Goal: Task Accomplishment & Management: Manage account settings

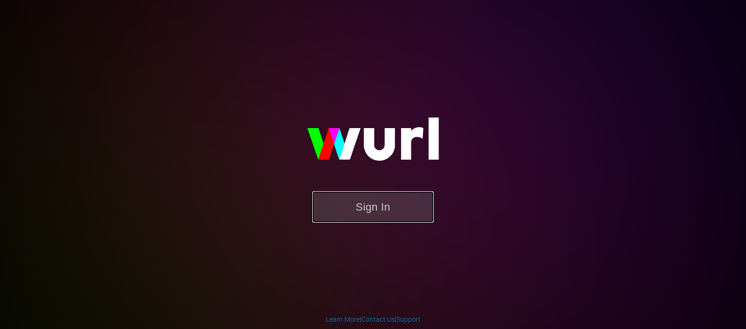
click at [406, 206] on button "Sign In" at bounding box center [372, 207] width 121 height 32
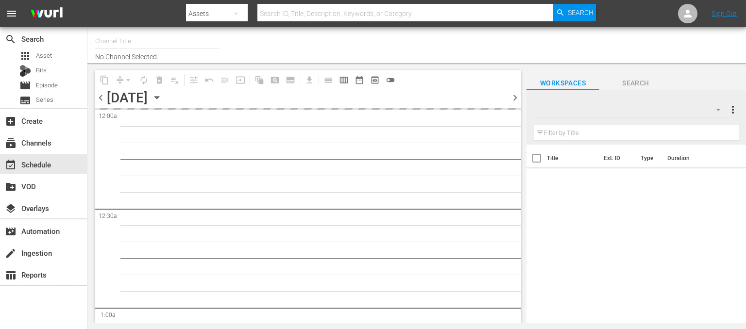
type input "OnDemandChina (899)"
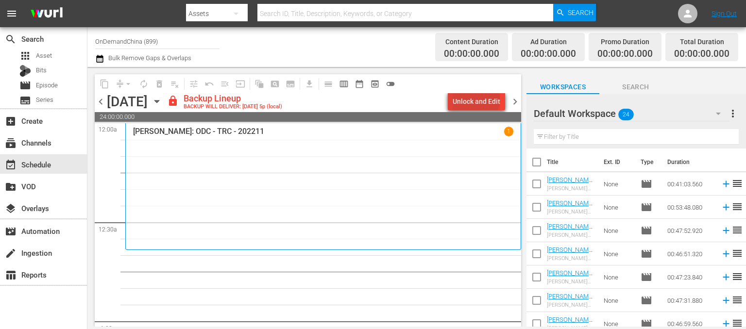
click at [478, 100] on div "Unlock and Edit" at bounding box center [477, 101] width 48 height 17
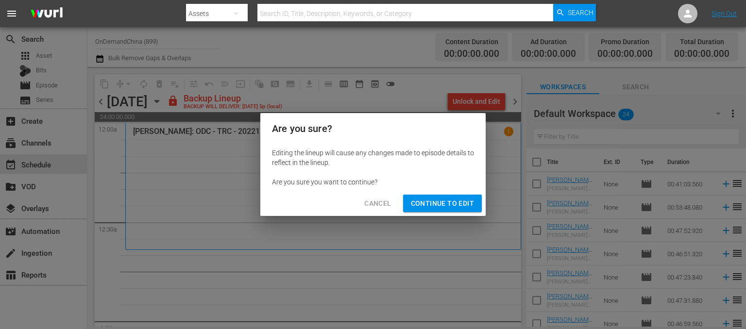
click at [435, 202] on span "Continue to Edit" at bounding box center [442, 204] width 63 height 12
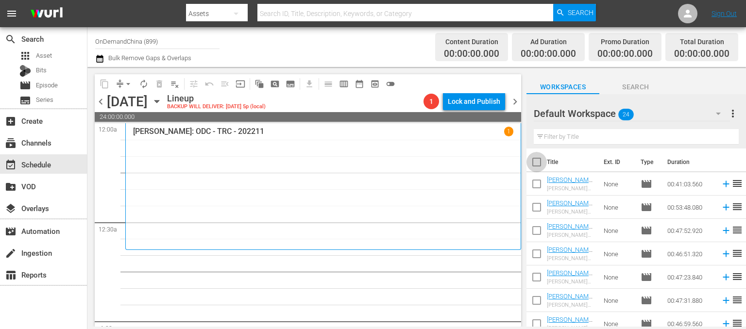
click at [538, 164] on input "checkbox" at bounding box center [537, 164] width 20 height 20
checkbox input "true"
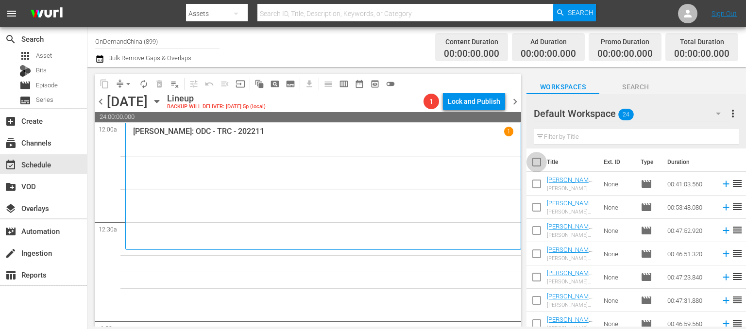
checkbox input "true"
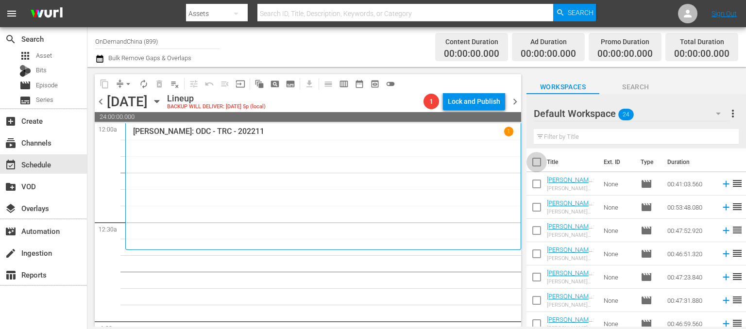
checkbox input "true"
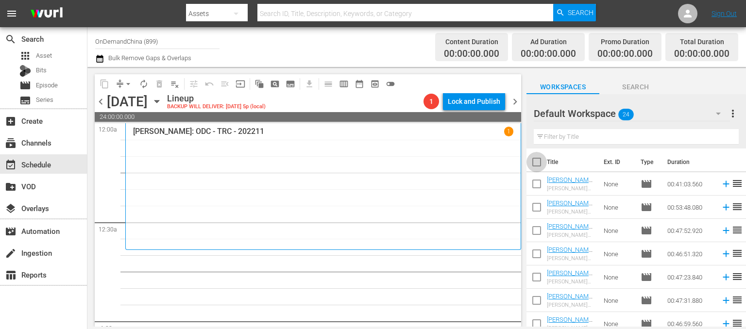
checkbox input "true"
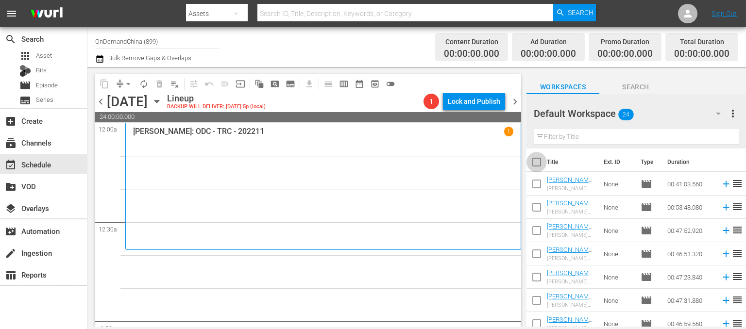
checkbox input "true"
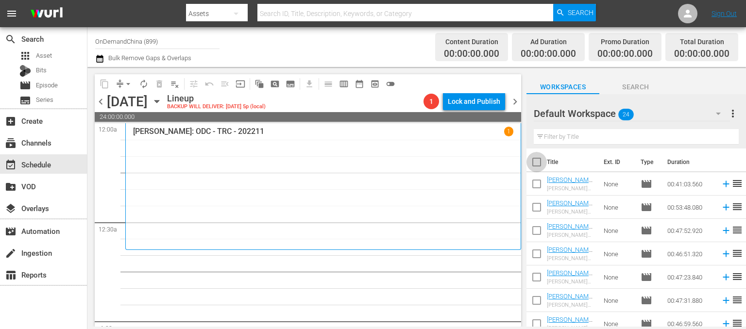
checkbox input "true"
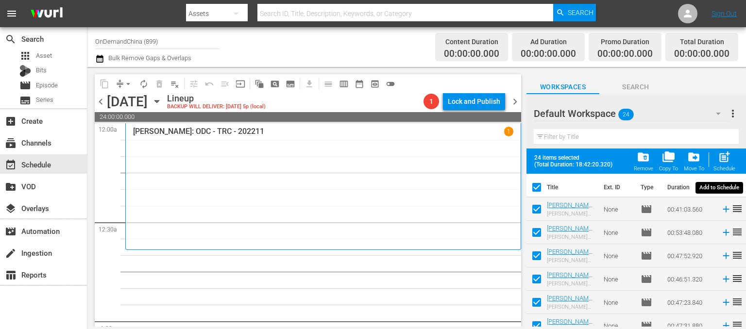
click at [723, 163] on span "post_add" at bounding box center [724, 157] width 13 height 13
checkbox input "false"
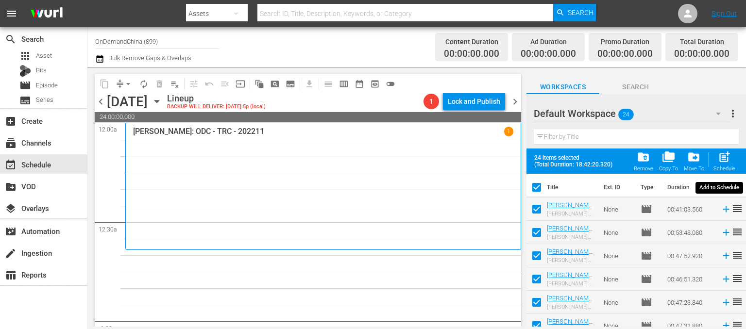
checkbox input "false"
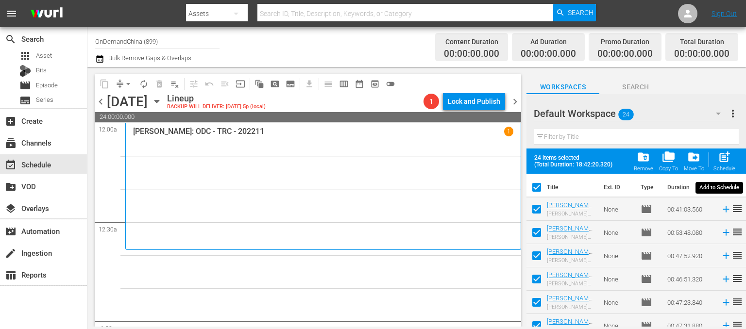
checkbox input "false"
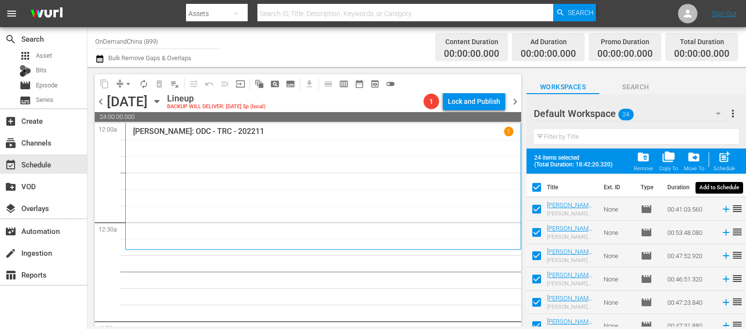
checkbox input "false"
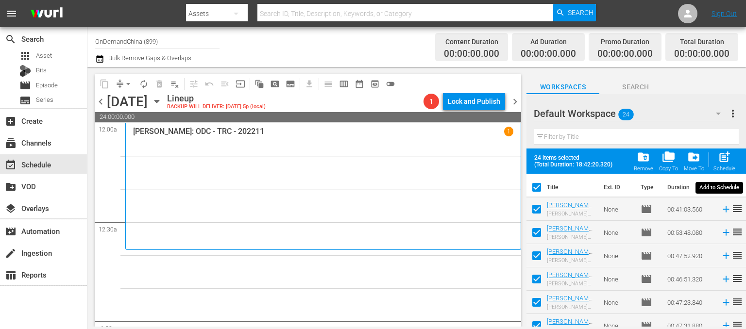
checkbox input "false"
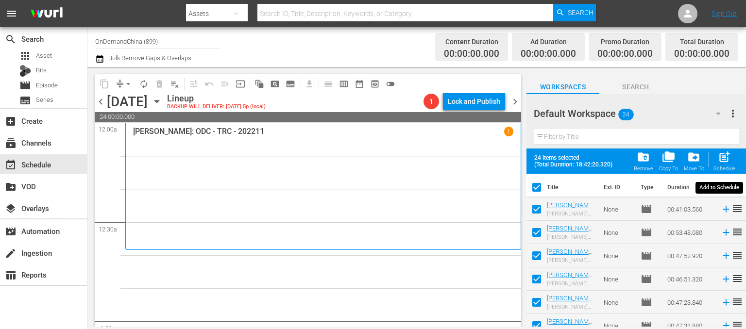
checkbox input "false"
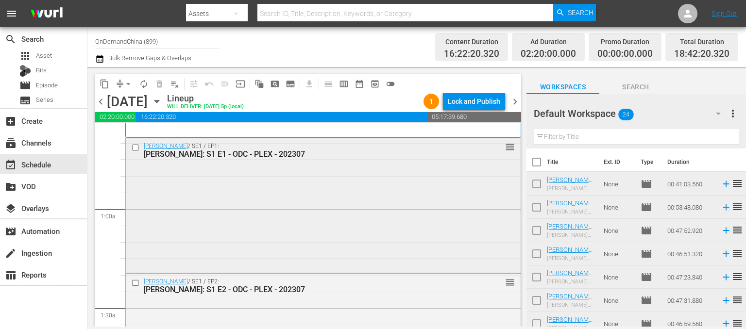
scroll to position [97, 0]
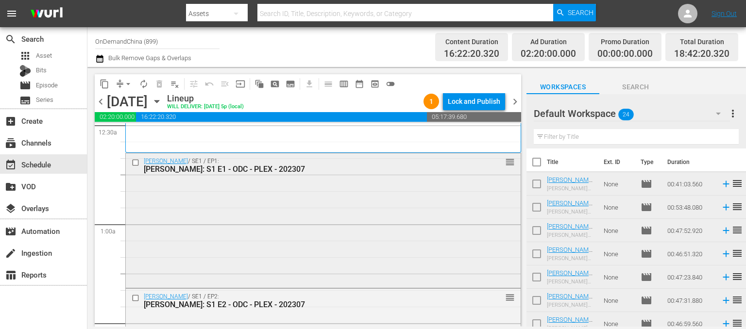
click at [132, 162] on input "checkbox" at bounding box center [137, 162] width 10 height 8
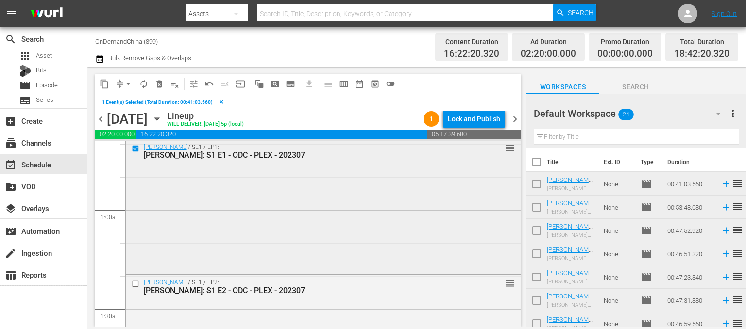
scroll to position [146, 0]
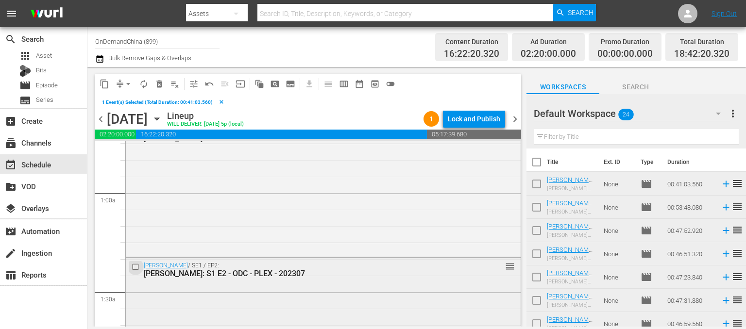
click at [138, 268] on input "checkbox" at bounding box center [137, 267] width 10 height 8
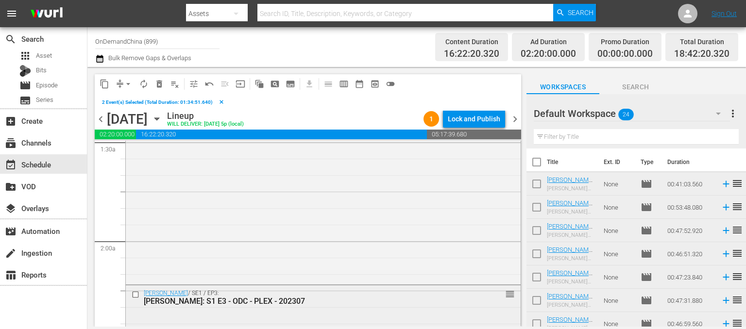
scroll to position [437, 0]
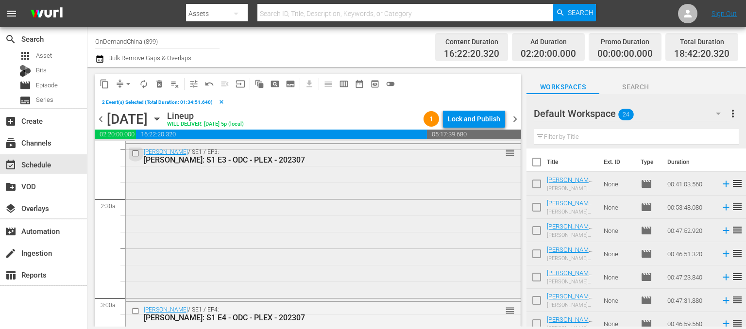
click at [134, 151] on input "checkbox" at bounding box center [137, 153] width 10 height 8
click at [160, 86] on span "delete_forever_outlined" at bounding box center [160, 84] width 10 height 10
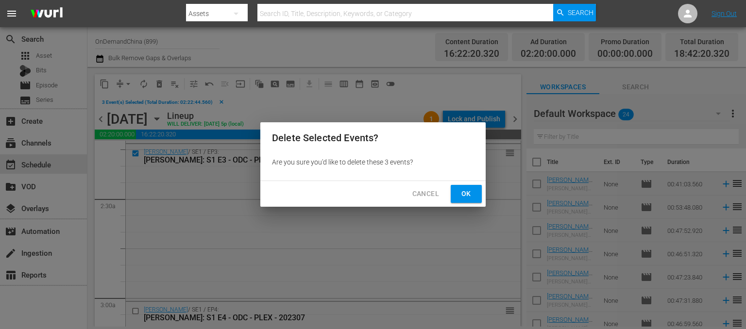
click at [456, 195] on button "Ok" at bounding box center [466, 194] width 31 height 18
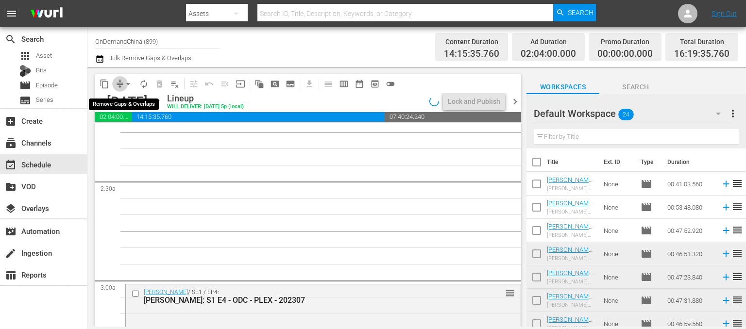
click at [120, 84] on span "compress" at bounding box center [120, 84] width 10 height 10
click at [108, 84] on span "content_copy" at bounding box center [105, 84] width 10 height 10
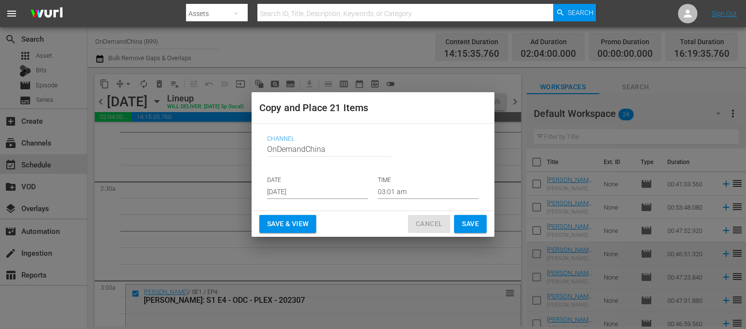
click at [436, 228] on span "Cancel" at bounding box center [429, 224] width 27 height 12
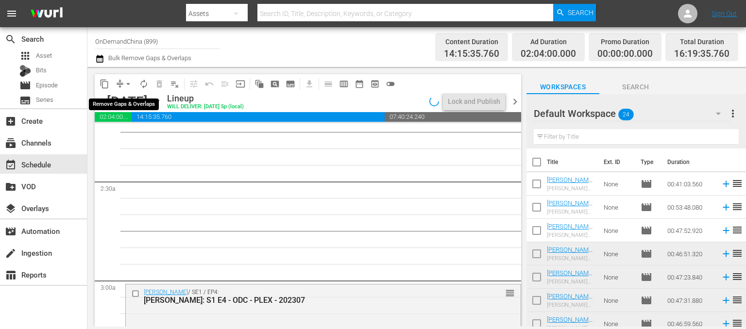
click at [129, 83] on span "arrow_drop_down" at bounding box center [128, 84] width 10 height 10
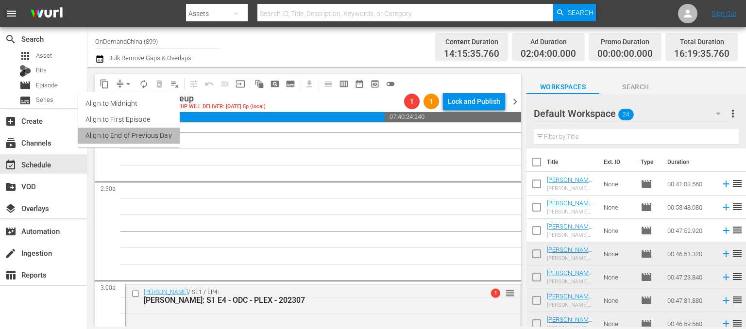
click at [137, 139] on li "Align to End of Previous Day" at bounding box center [129, 136] width 102 height 16
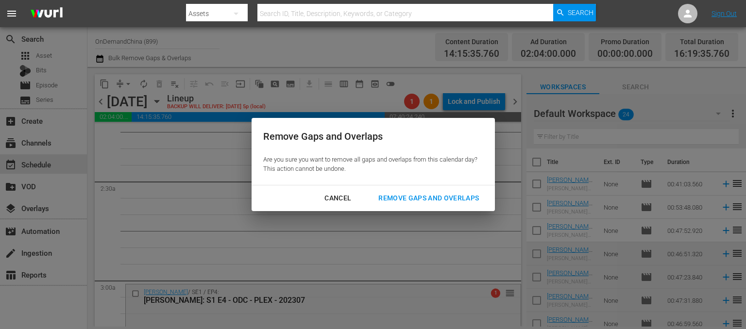
click at [436, 200] on div "Remove Gaps and Overlaps" at bounding box center [429, 198] width 116 height 12
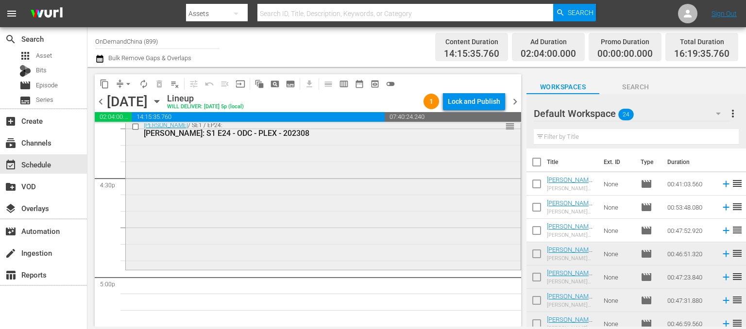
scroll to position [3159, 0]
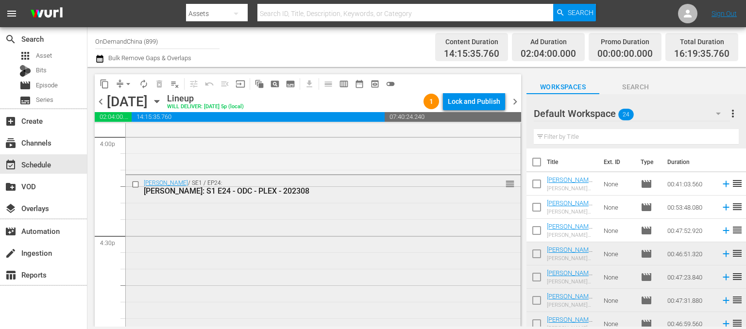
click at [365, 265] on div "[PERSON_NAME] / SE1 / EP24: [PERSON_NAME]: S1 E24 - ODC - PLEX - 202308 reorder" at bounding box center [323, 250] width 395 height 151
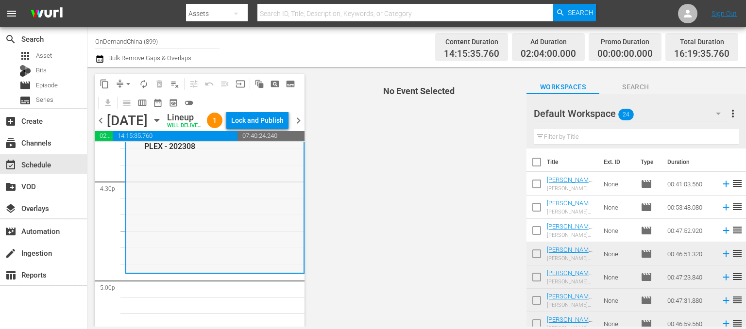
scroll to position [3256, 0]
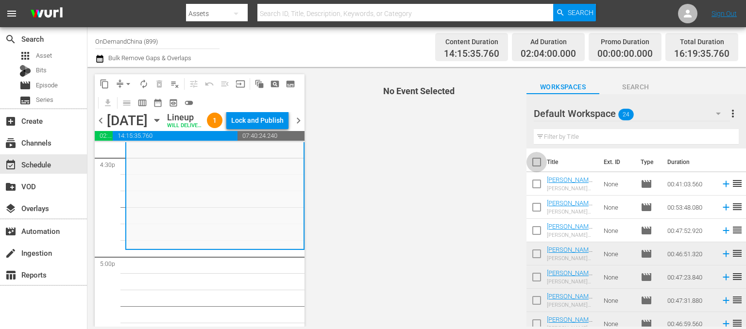
click at [535, 160] on input "checkbox" at bounding box center [537, 164] width 20 height 20
checkbox input "true"
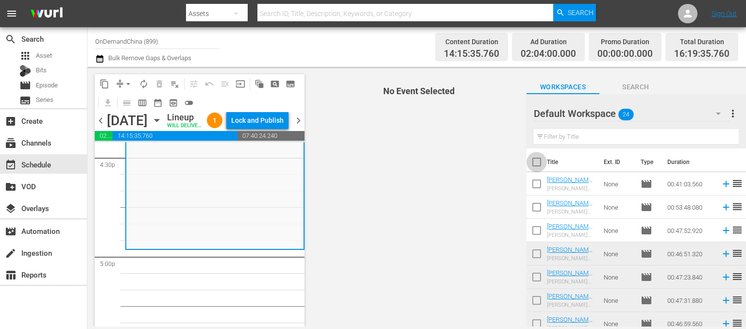
checkbox input "true"
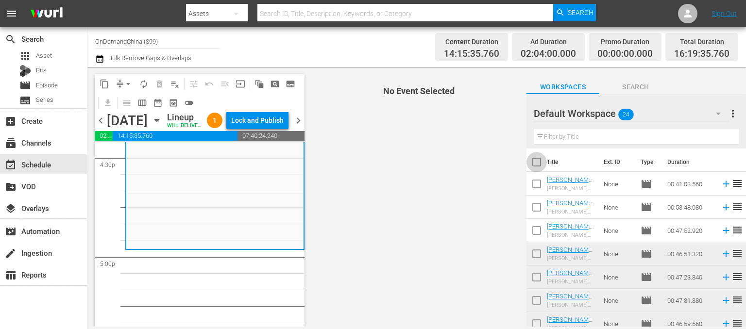
checkbox input "true"
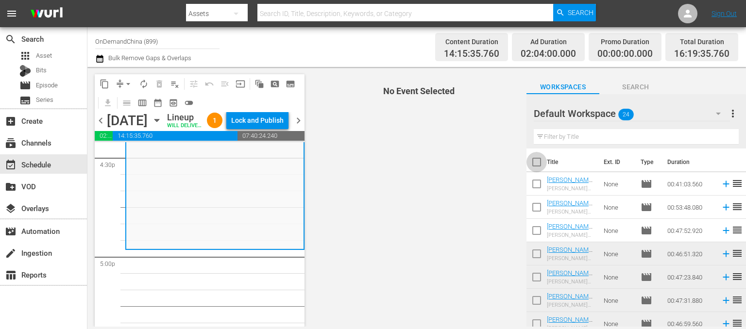
checkbox input "true"
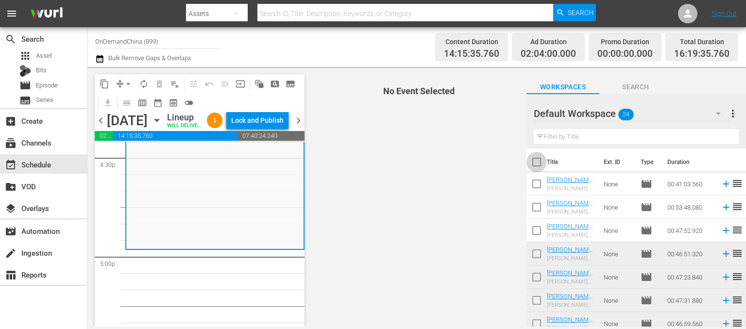
checkbox input "true"
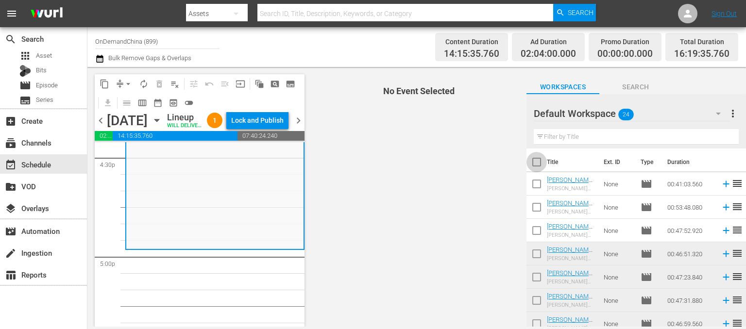
checkbox input "true"
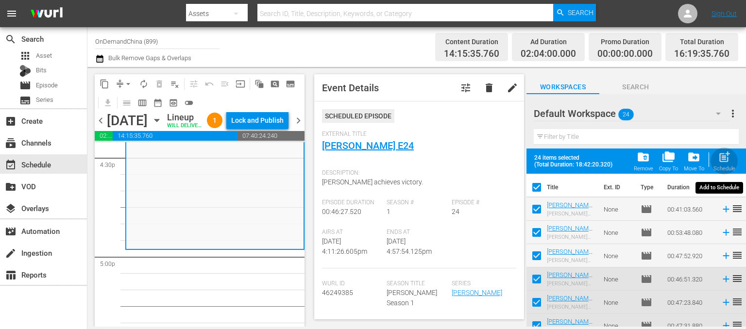
click at [725, 163] on span "post_add" at bounding box center [724, 157] width 13 height 13
checkbox input "false"
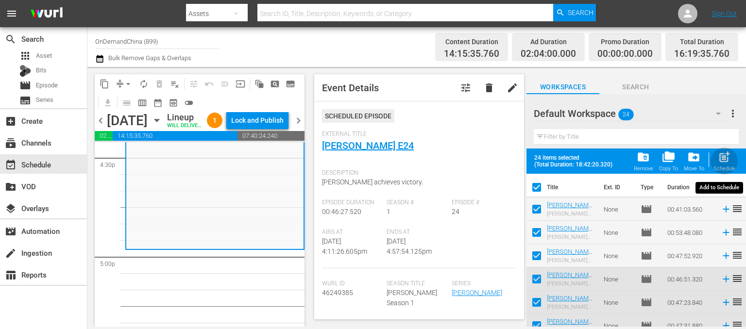
checkbox input "false"
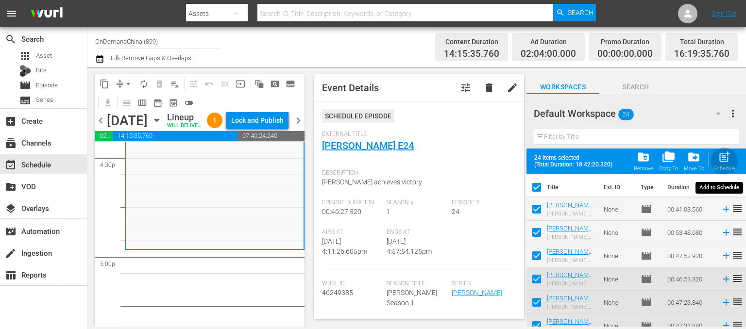
checkbox input "false"
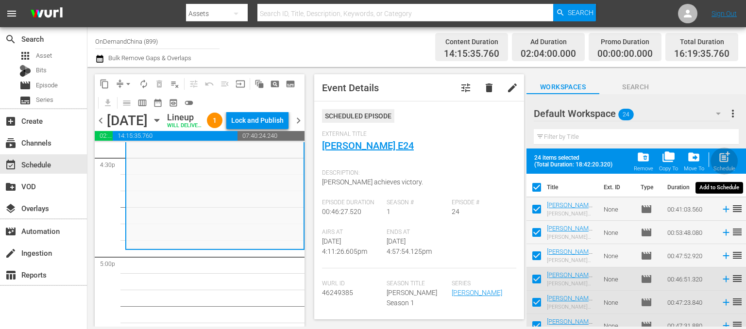
checkbox input "false"
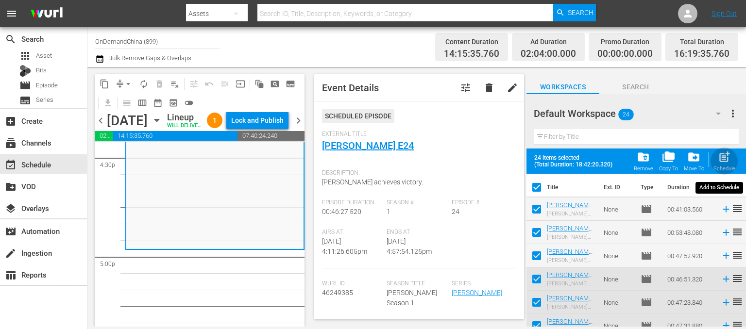
checkbox input "false"
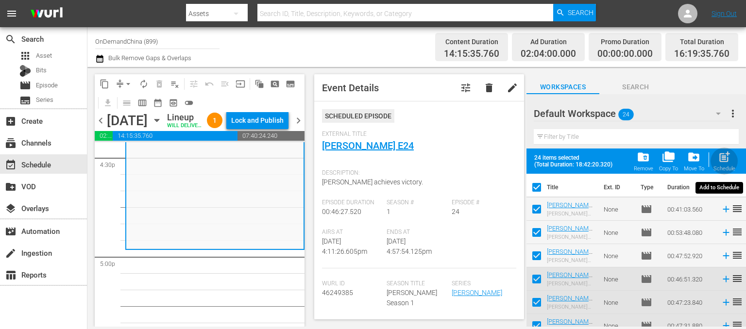
checkbox input "false"
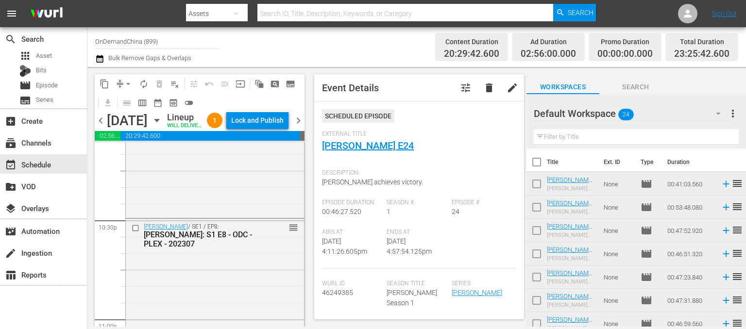
scroll to position [4360, 0]
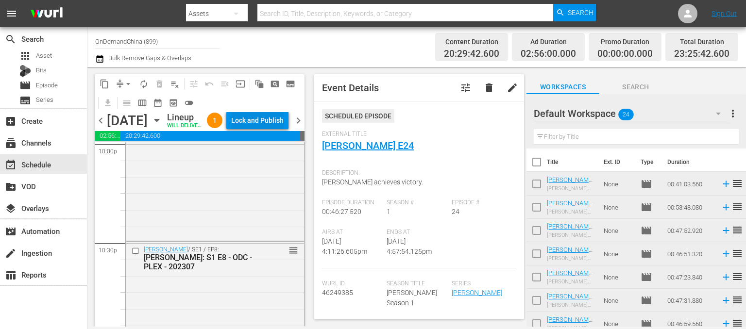
click at [270, 125] on div "Lock and Publish" at bounding box center [257, 120] width 52 height 17
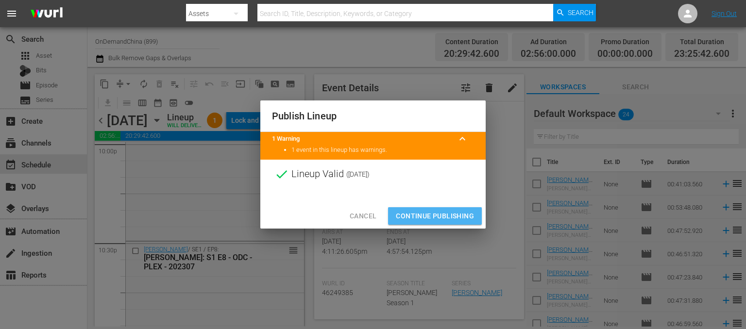
click at [417, 212] on span "Continue Publishing" at bounding box center [435, 216] width 78 height 12
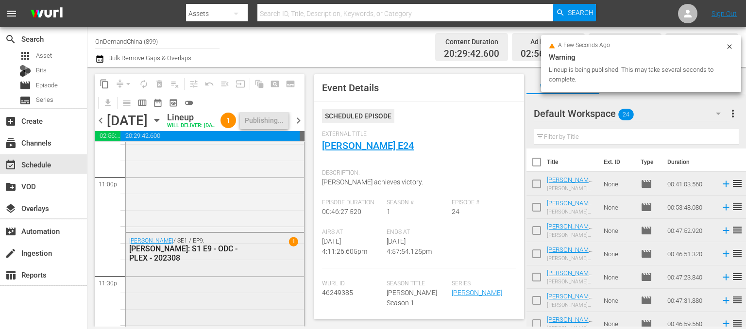
scroll to position [4603, 0]
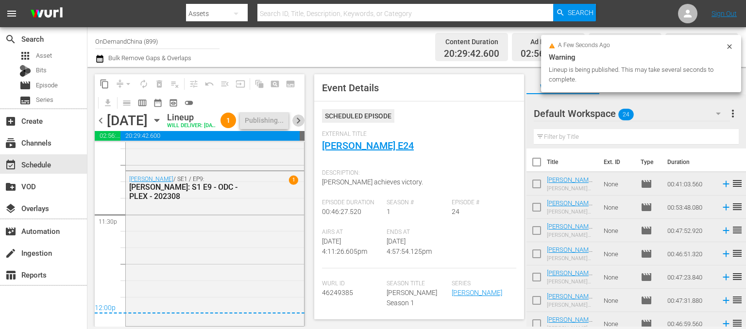
click at [298, 126] on span "chevron_right" at bounding box center [299, 121] width 12 height 12
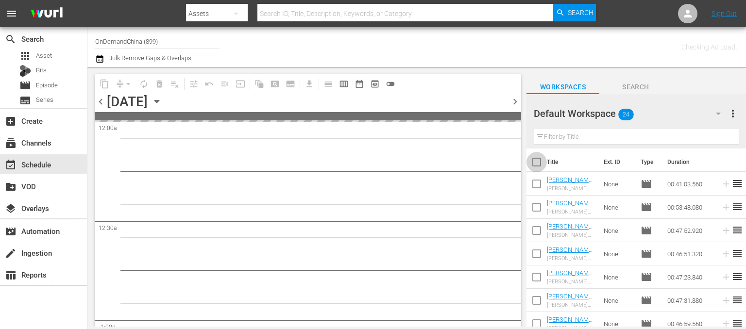
click at [534, 161] on input "checkbox" at bounding box center [537, 164] width 20 height 20
checkbox input "true"
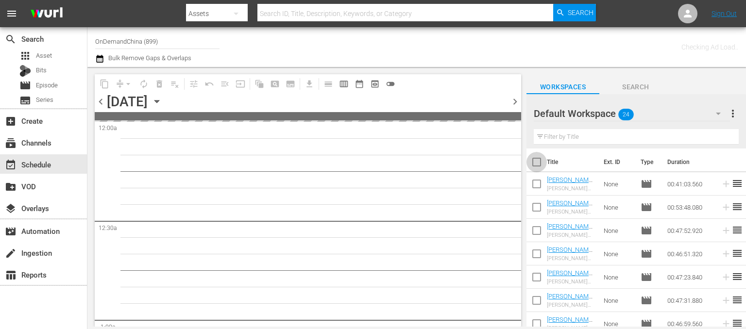
checkbox input "true"
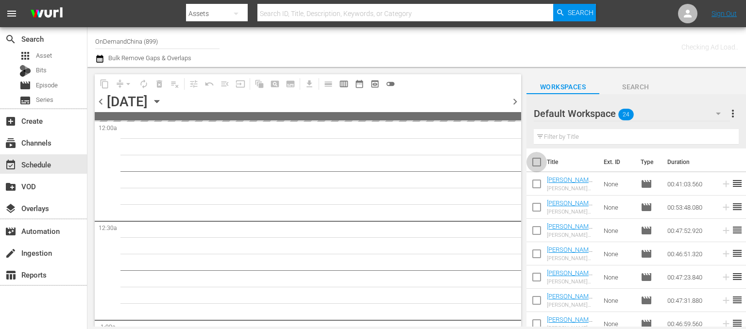
checkbox input "true"
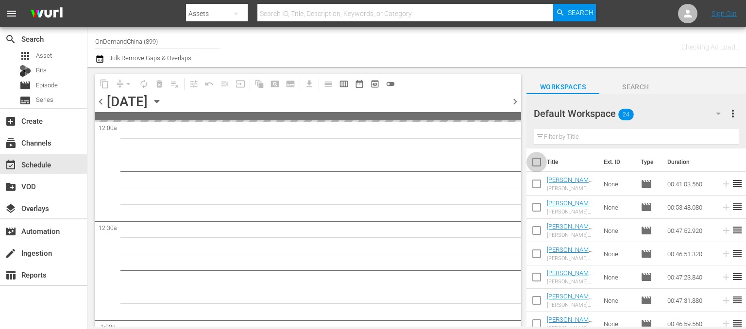
checkbox input "true"
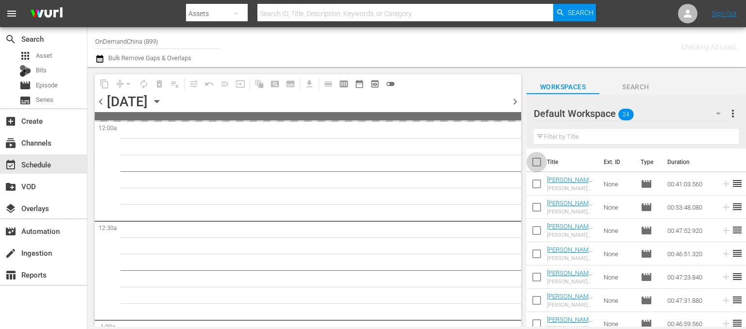
checkbox input "true"
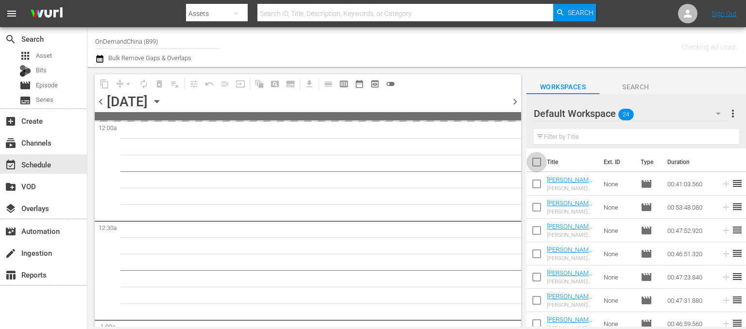
checkbox input "true"
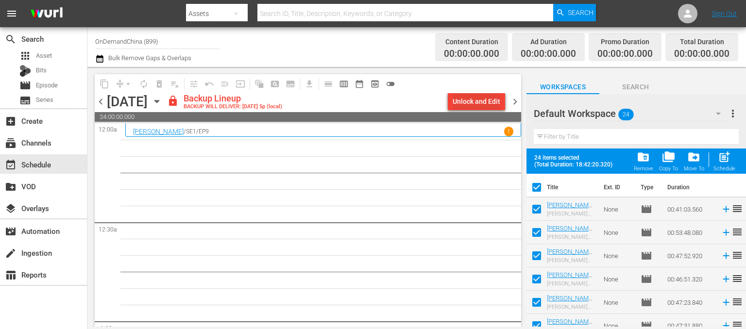
click at [476, 107] on div "Unlock and Edit" at bounding box center [477, 101] width 48 height 17
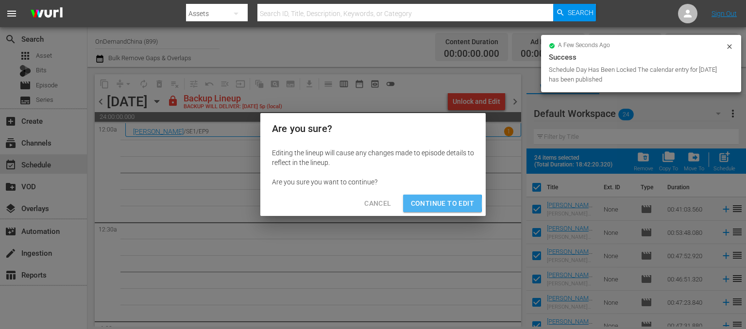
click at [426, 204] on span "Continue to Edit" at bounding box center [442, 204] width 63 height 12
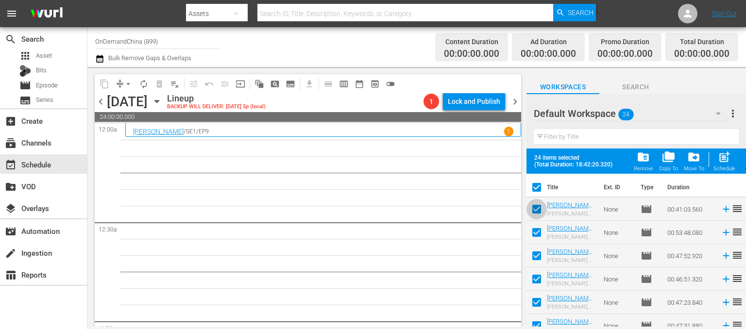
click at [538, 211] on input "checkbox" at bounding box center [537, 211] width 20 height 20
checkbox input "false"
click at [536, 240] on input "checkbox" at bounding box center [537, 235] width 20 height 20
checkbox input "false"
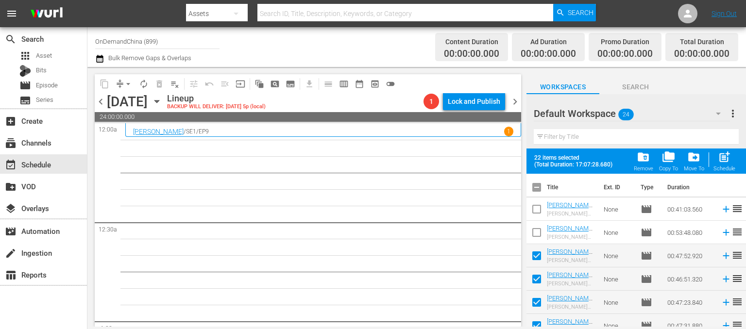
drag, startPoint x: 539, startPoint y: 255, endPoint x: 540, endPoint y: 265, distance: 9.8
click at [539, 257] on input "checkbox" at bounding box center [537, 258] width 20 height 20
checkbox input "false"
click at [534, 280] on input "checkbox" at bounding box center [537, 281] width 20 height 20
checkbox input "false"
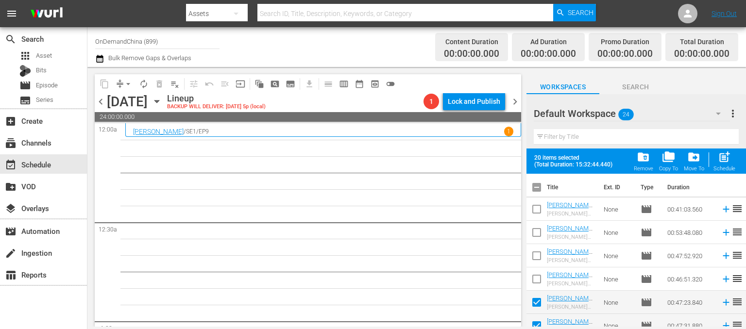
click at [535, 304] on input "checkbox" at bounding box center [537, 305] width 20 height 20
checkbox input "false"
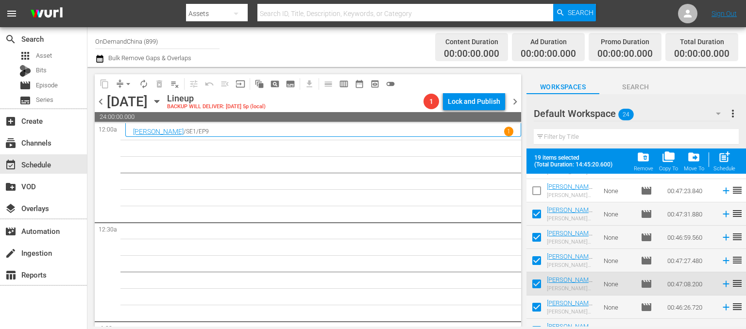
scroll to position [97, 0]
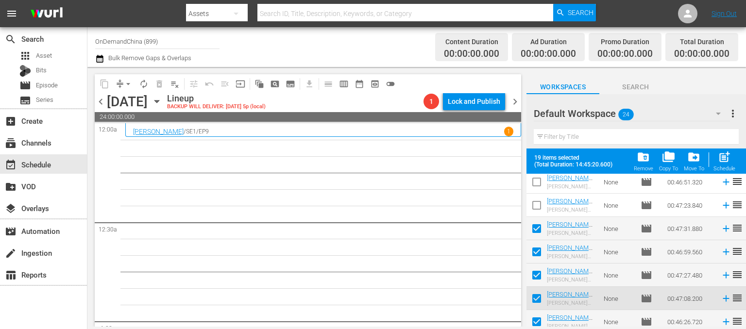
click at [538, 230] on input "checkbox" at bounding box center [537, 231] width 20 height 20
checkbox input "false"
click at [533, 251] on input "checkbox" at bounding box center [537, 254] width 20 height 20
checkbox input "false"
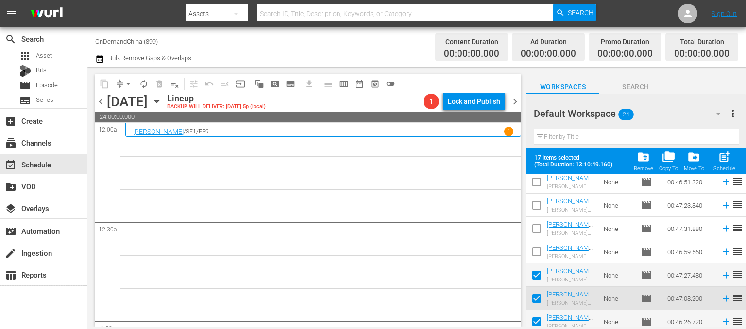
click at [537, 276] on input "checkbox" at bounding box center [537, 277] width 20 height 20
checkbox input "false"
click at [538, 300] on input "checkbox" at bounding box center [537, 301] width 20 height 20
checkbox input "false"
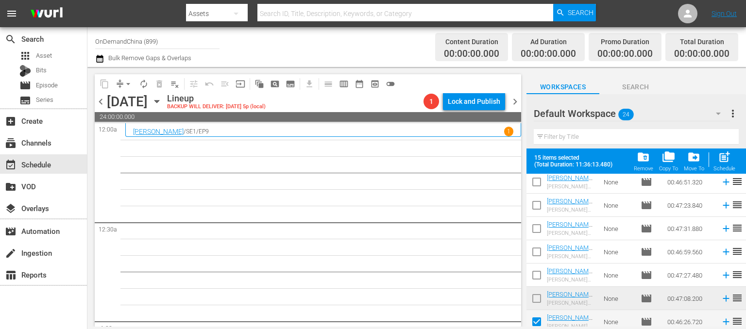
scroll to position [49, 0]
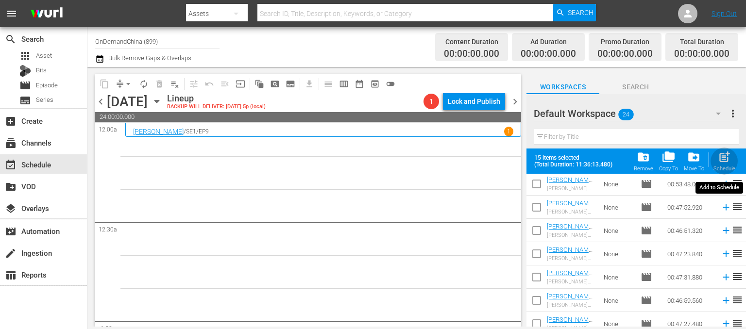
click at [723, 160] on span "post_add" at bounding box center [724, 157] width 13 height 13
checkbox input "false"
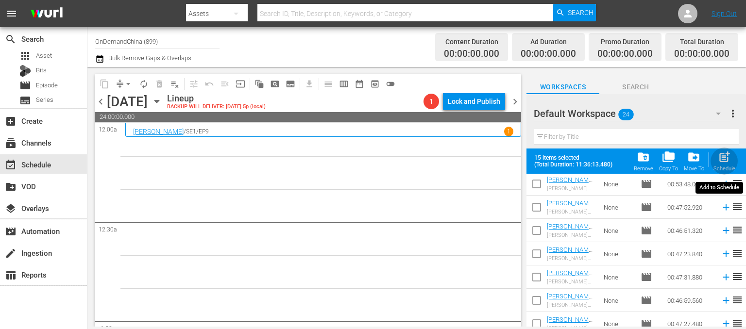
checkbox input "false"
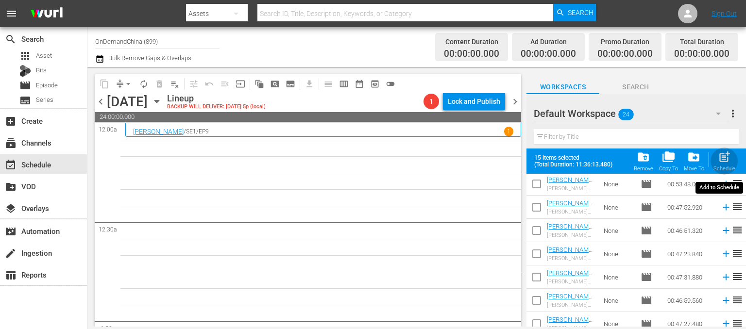
checkbox input "false"
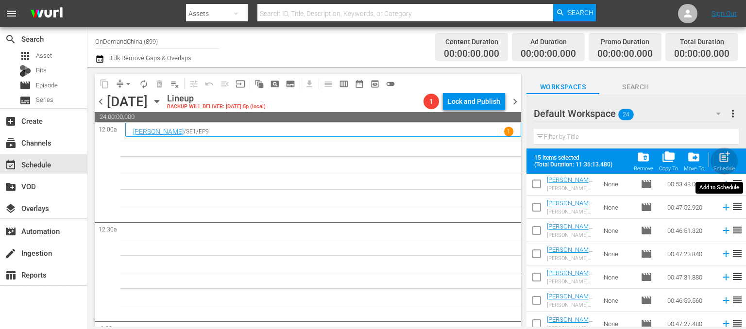
checkbox input "false"
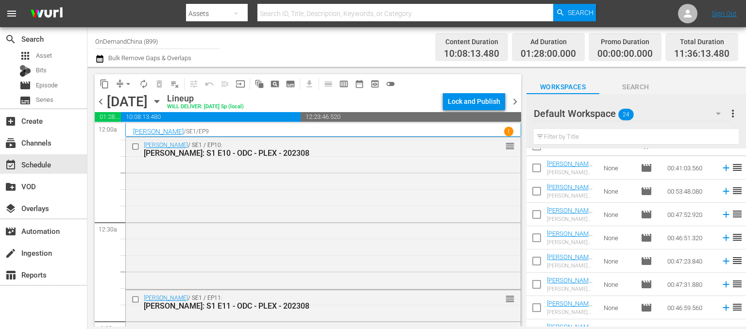
scroll to position [0, 0]
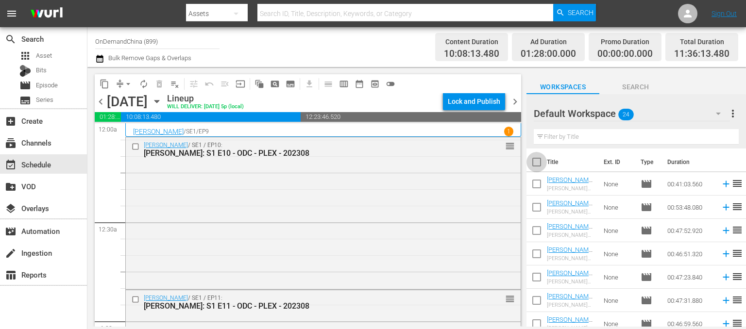
click at [540, 165] on input "checkbox" at bounding box center [537, 164] width 20 height 20
checkbox input "true"
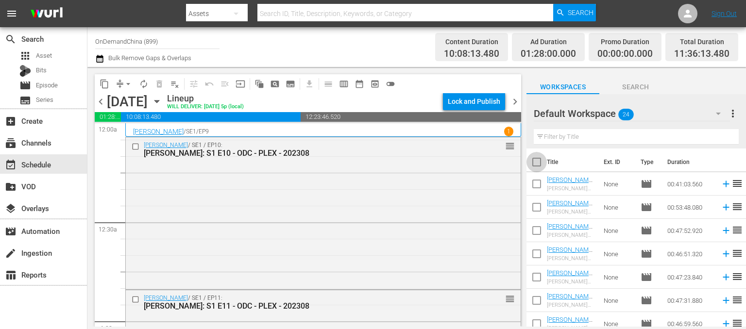
checkbox input "true"
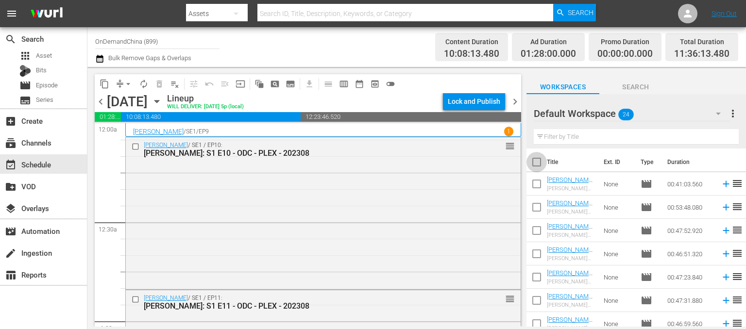
checkbox input "true"
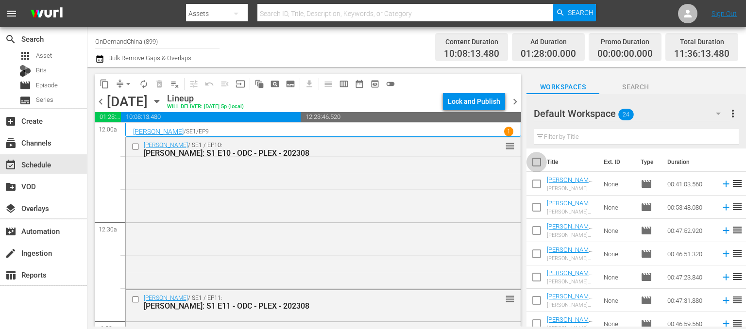
checkbox input "true"
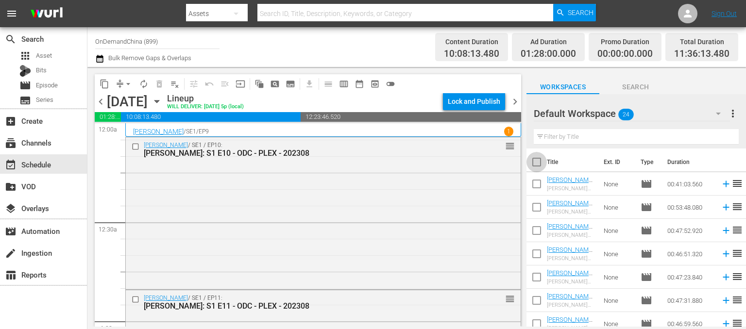
checkbox input "true"
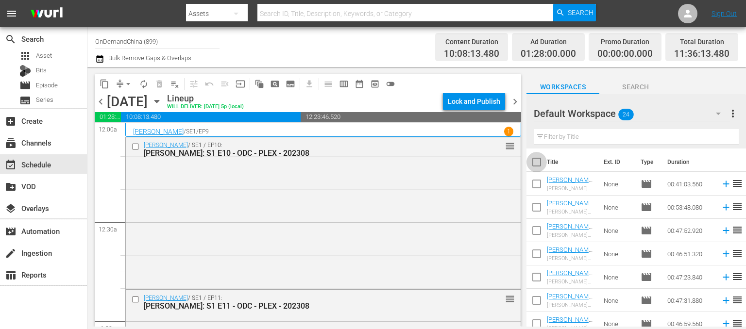
checkbox input "true"
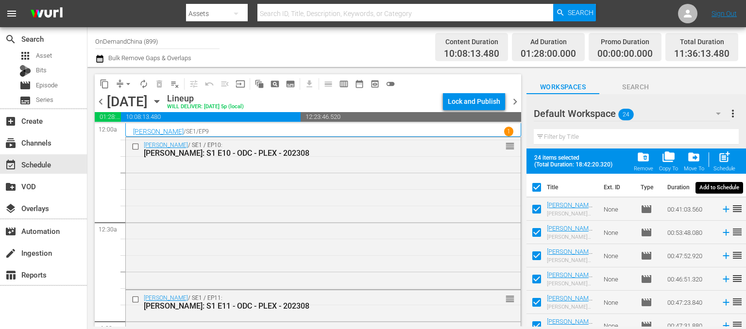
click at [723, 157] on span "post_add" at bounding box center [724, 157] width 13 height 13
checkbox input "false"
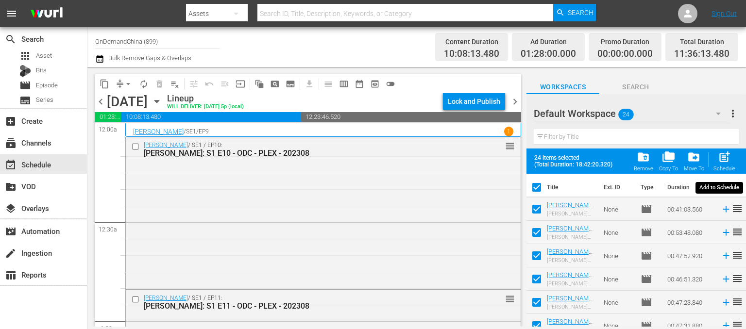
checkbox input "false"
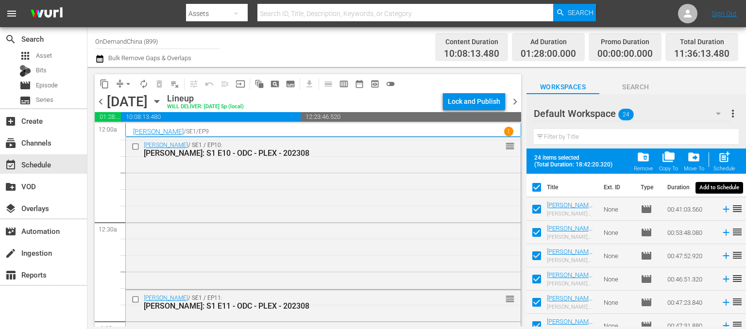
checkbox input "false"
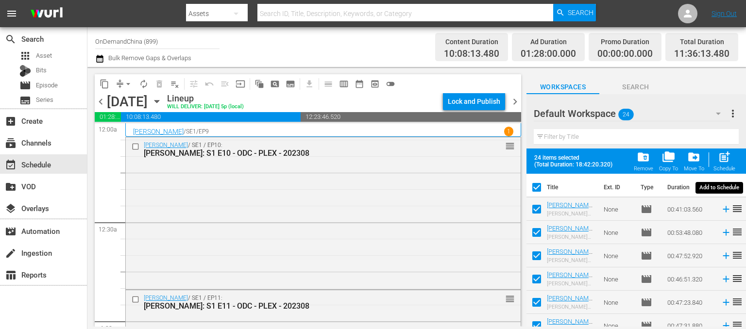
checkbox input "false"
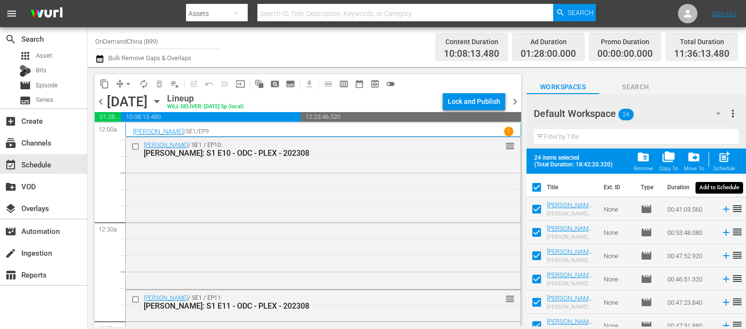
checkbox input "false"
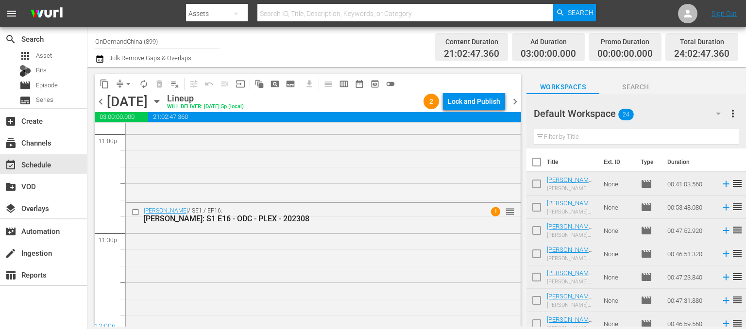
scroll to position [4578, 0]
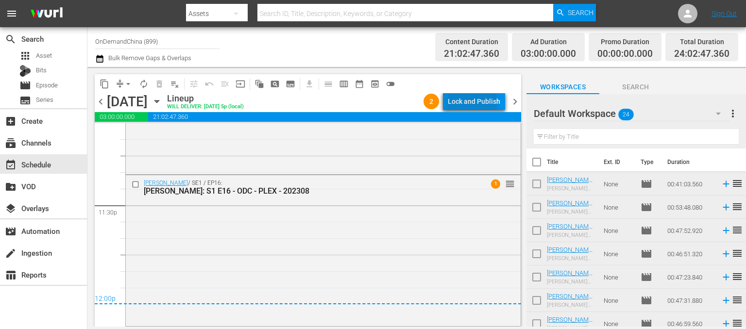
click at [469, 104] on div "Lock and Publish" at bounding box center [474, 101] width 52 height 17
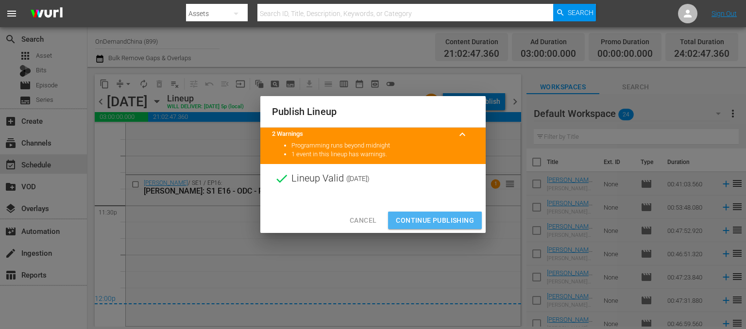
click at [438, 218] on span "Continue Publishing" at bounding box center [435, 221] width 78 height 12
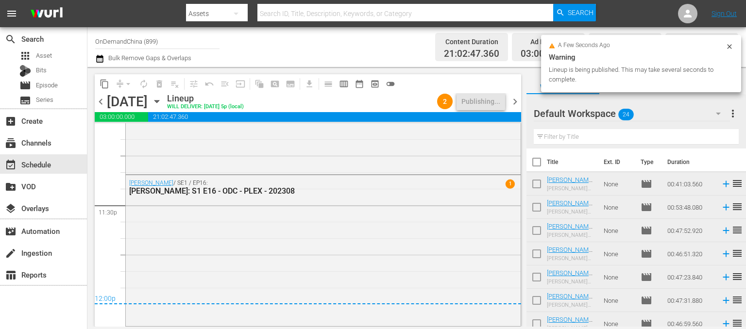
click at [518, 104] on span "chevron_right" at bounding box center [515, 102] width 12 height 12
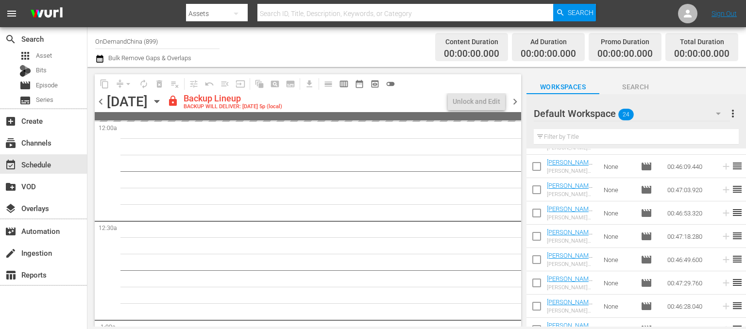
scroll to position [404, 0]
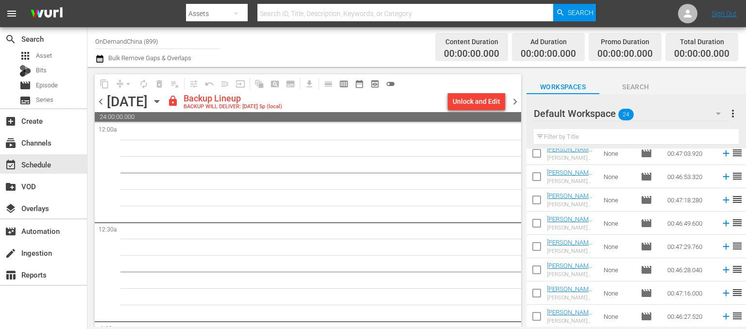
click at [536, 194] on input "checkbox" at bounding box center [537, 202] width 20 height 20
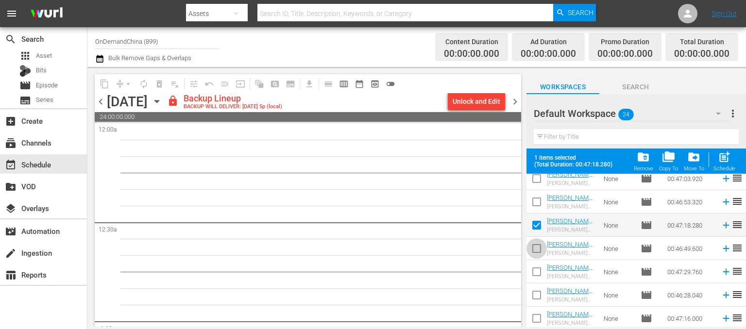
click at [536, 249] on input "checkbox" at bounding box center [537, 251] width 20 height 20
click at [540, 273] on input "checkbox" at bounding box center [537, 274] width 20 height 20
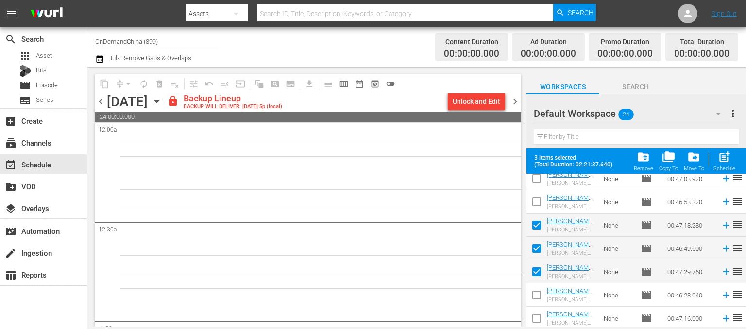
click at [538, 294] on input "checkbox" at bounding box center [537, 297] width 20 height 20
click at [535, 323] on input "checkbox" at bounding box center [537, 321] width 20 height 20
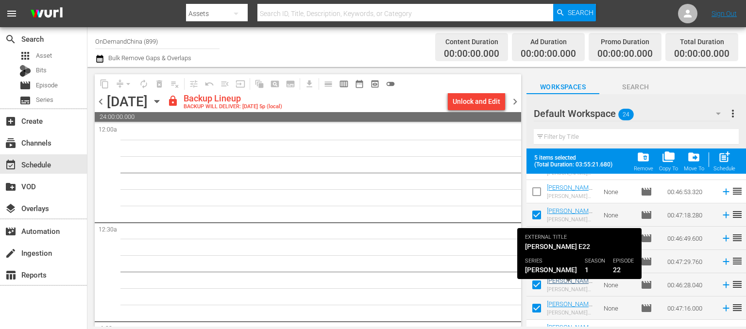
scroll to position [429, 0]
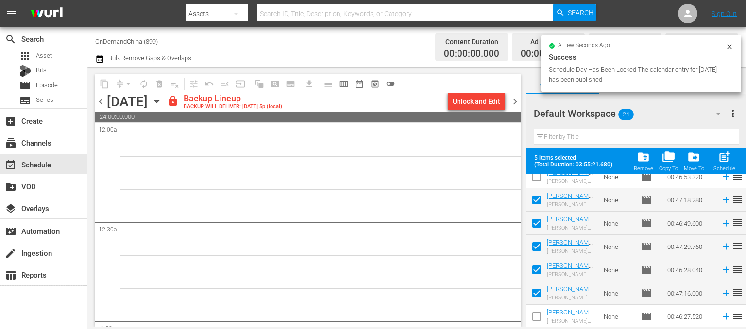
click at [538, 319] on input "checkbox" at bounding box center [537, 319] width 20 height 20
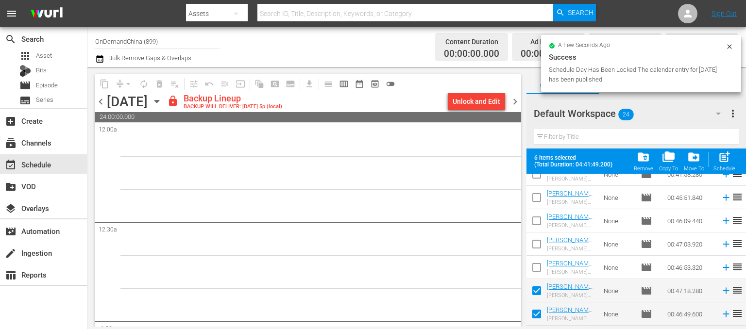
scroll to position [332, 0]
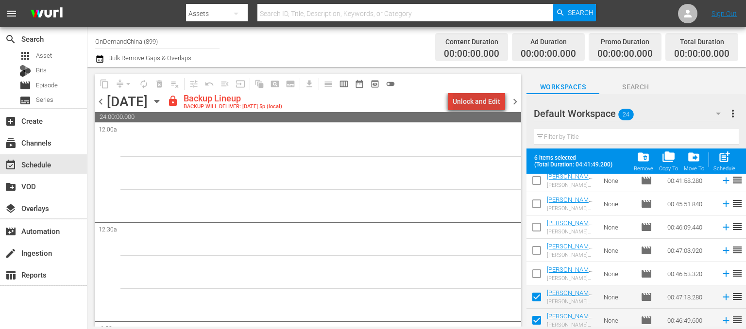
click at [493, 106] on div "Unlock and Edit" at bounding box center [477, 101] width 48 height 17
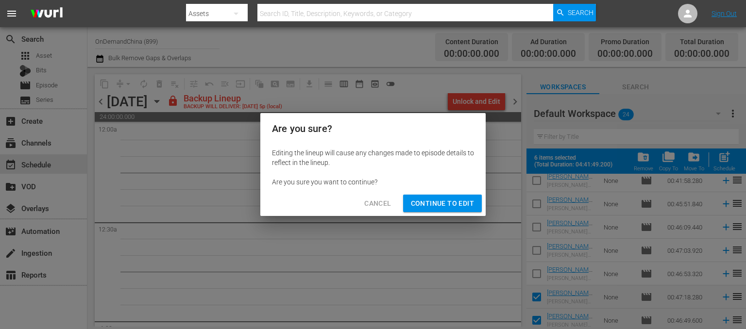
click at [434, 205] on span "Continue to Edit" at bounding box center [442, 204] width 63 height 12
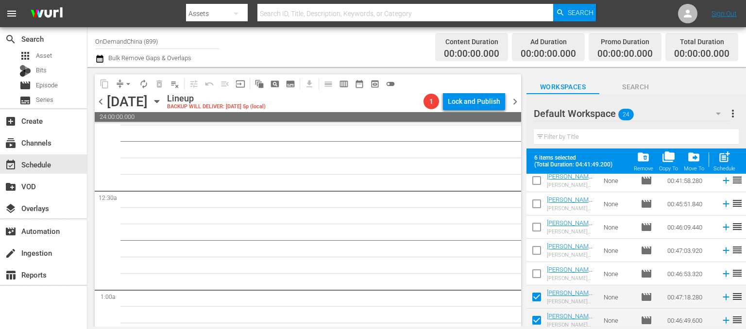
scroll to position [49, 0]
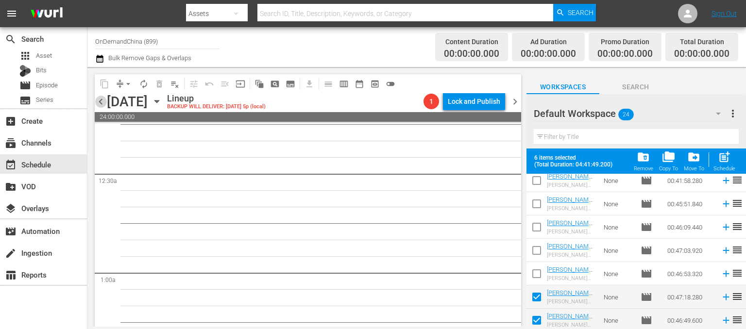
click at [104, 104] on span "chevron_left" at bounding box center [101, 102] width 12 height 12
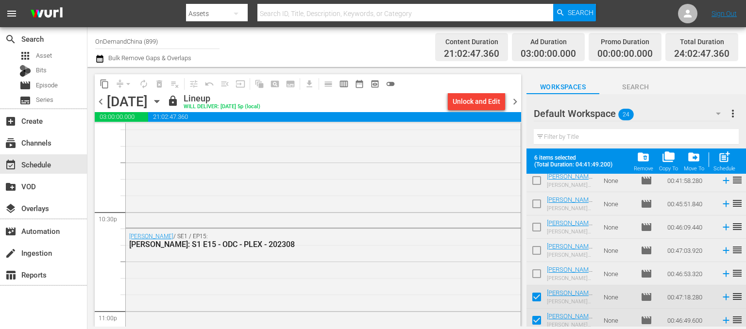
scroll to position [4578, 0]
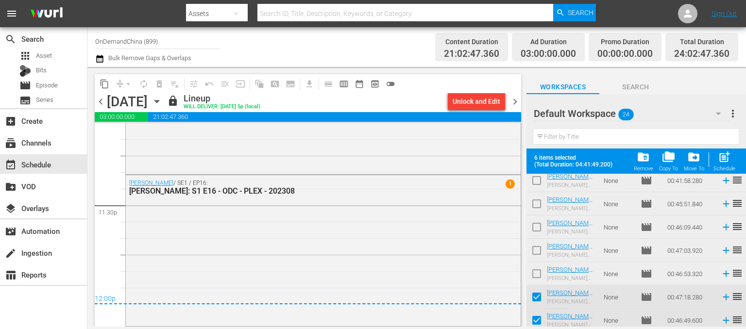
click at [517, 105] on span "chevron_right" at bounding box center [515, 102] width 12 height 12
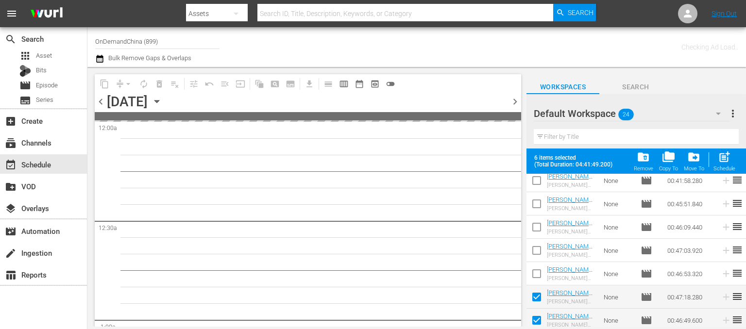
click at [538, 279] on input "checkbox" at bounding box center [537, 276] width 20 height 20
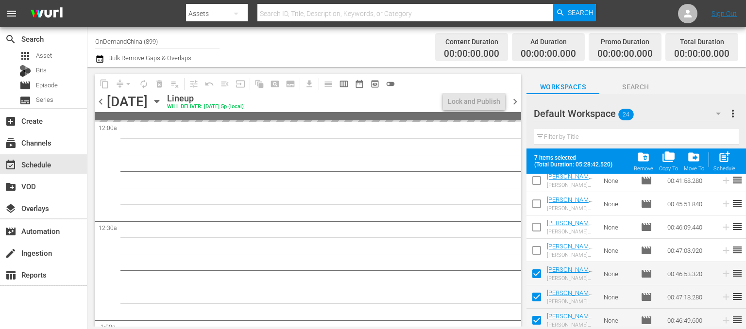
click at [531, 244] on input "checkbox" at bounding box center [537, 253] width 20 height 20
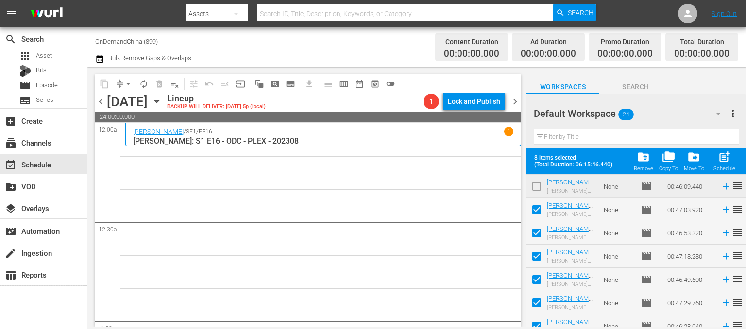
scroll to position [429, 0]
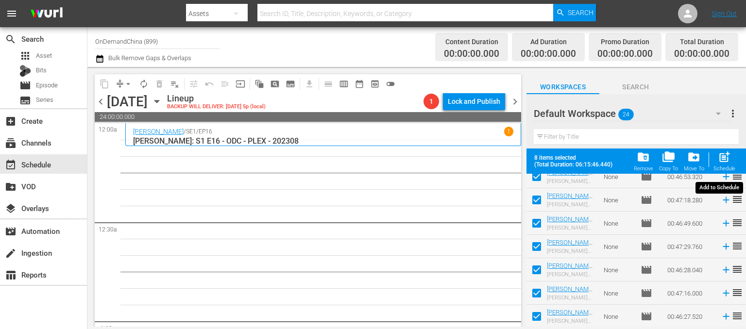
click at [727, 163] on span "post_add" at bounding box center [724, 157] width 13 height 13
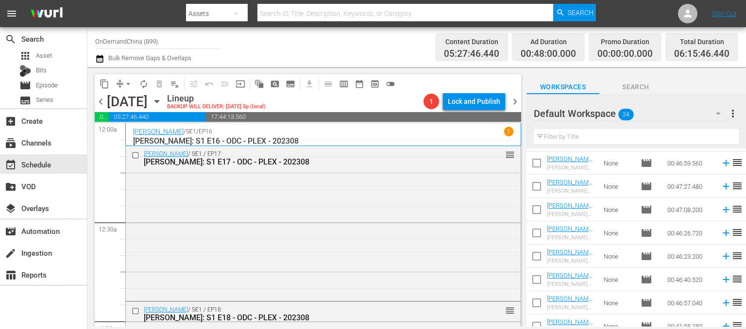
scroll to position [0, 0]
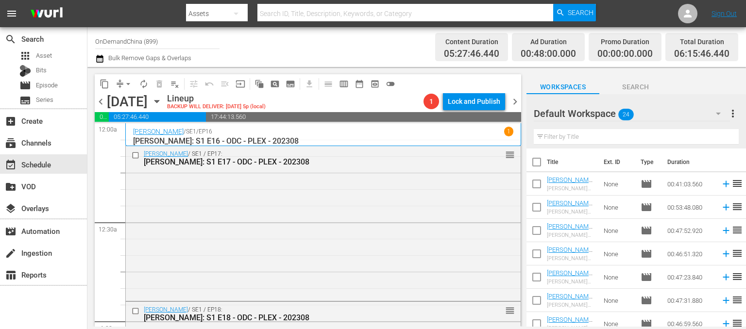
click at [538, 162] on input "checkbox" at bounding box center [537, 164] width 20 height 20
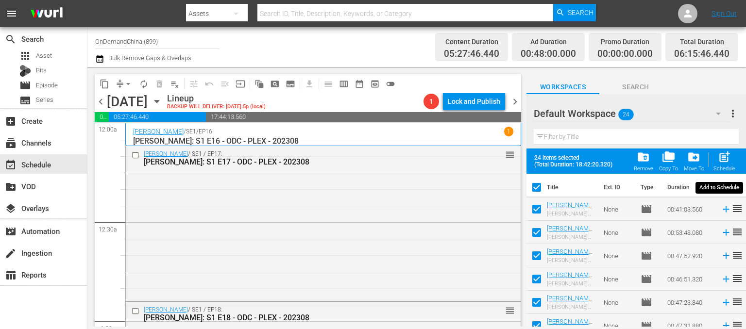
click at [725, 160] on span "post_add" at bounding box center [724, 157] width 13 height 13
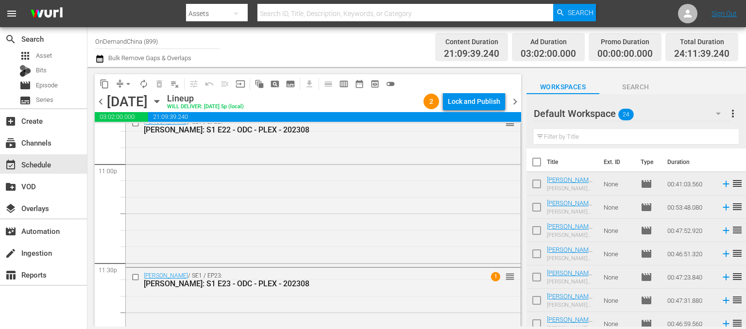
scroll to position [4616, 0]
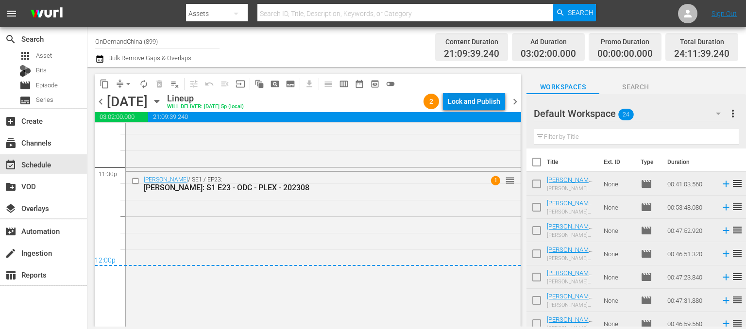
click at [478, 103] on div "Lock and Publish" at bounding box center [474, 101] width 52 height 17
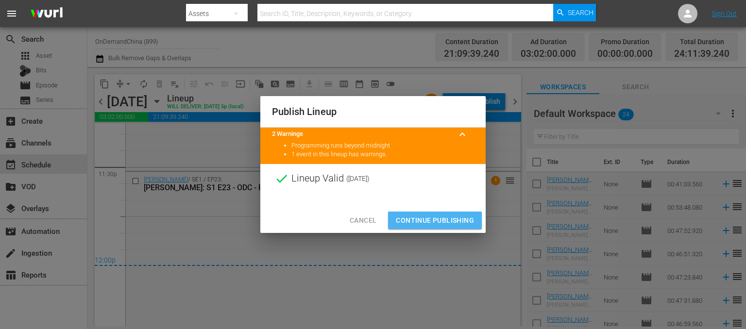
click at [441, 221] on span "Continue Publishing" at bounding box center [435, 221] width 78 height 12
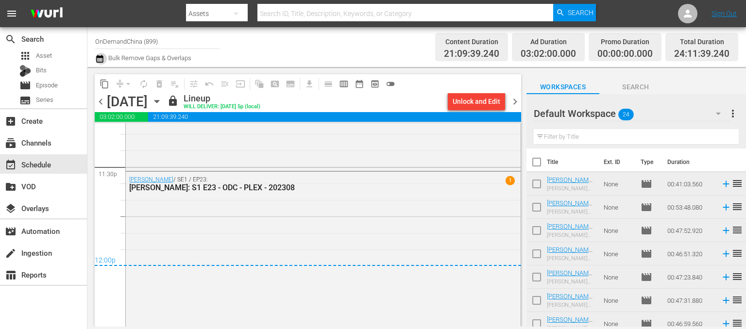
click at [102, 57] on icon "button" at bounding box center [99, 59] width 7 height 8
